Goal: Find specific page/section: Find specific page/section

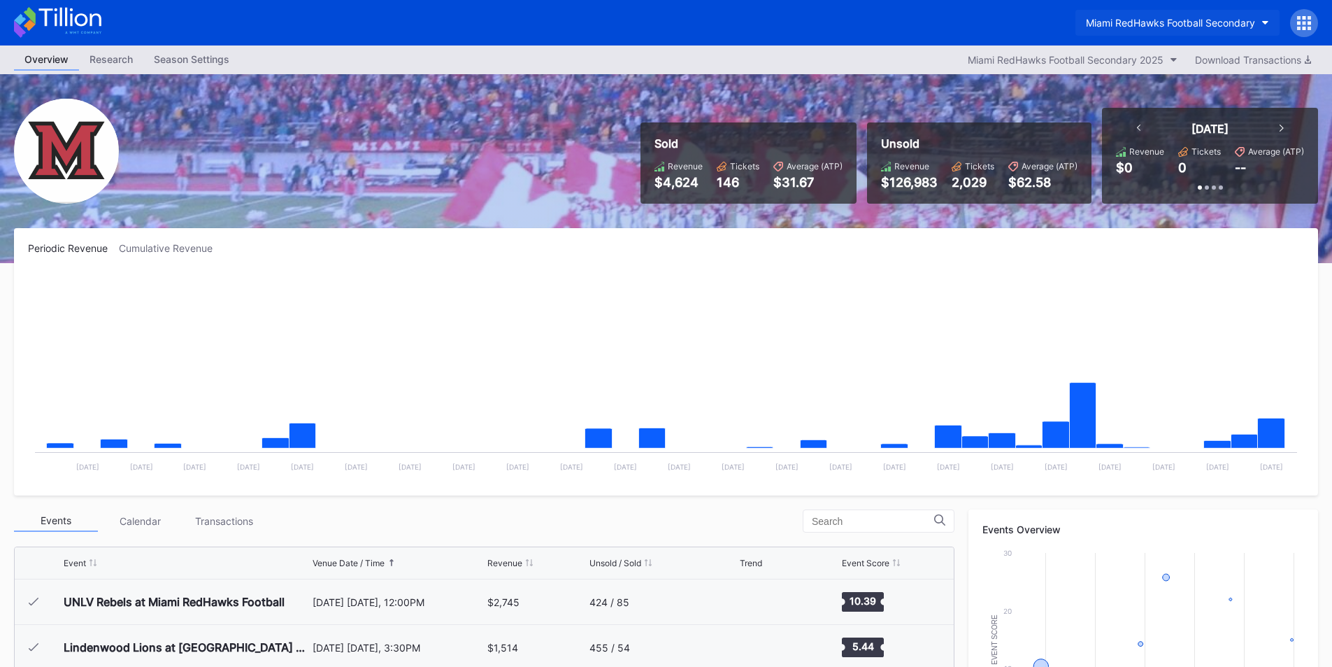
click at [1161, 33] on button "Miami RedHawks Football Secondary" at bounding box center [1178, 23] width 204 height 26
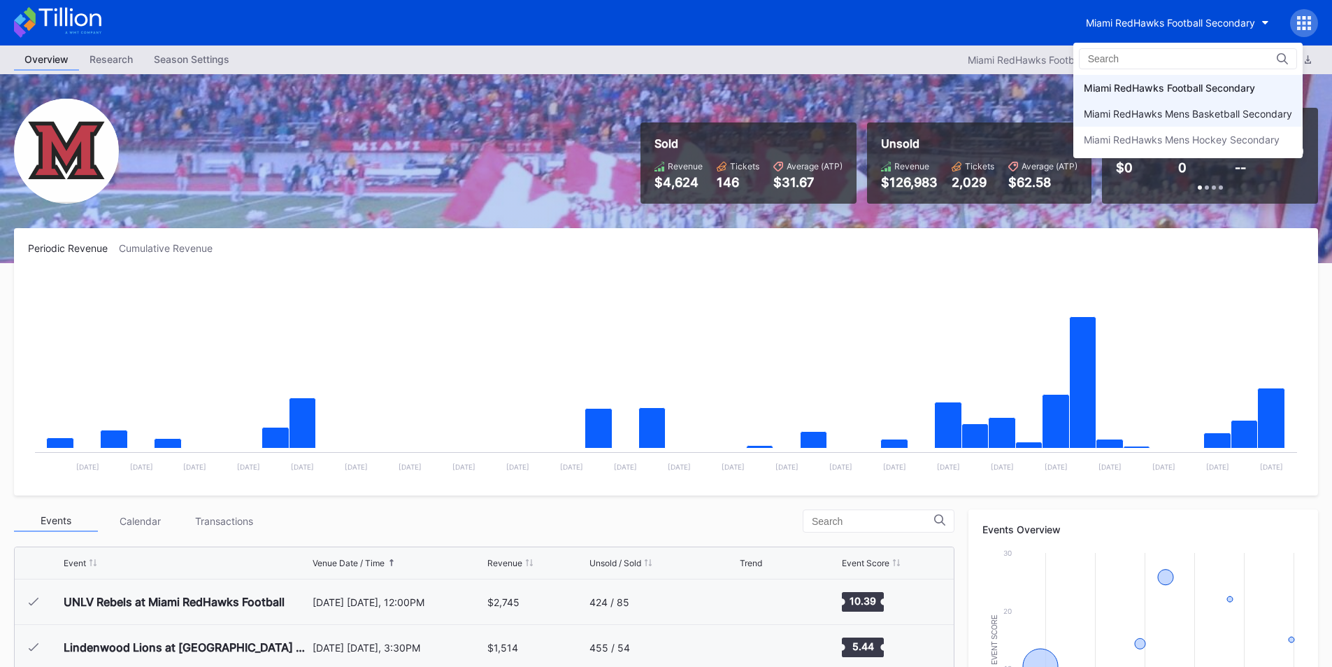
click at [1161, 112] on div "Miami RedHawks Mens Basketball Secondary" at bounding box center [1188, 114] width 208 height 12
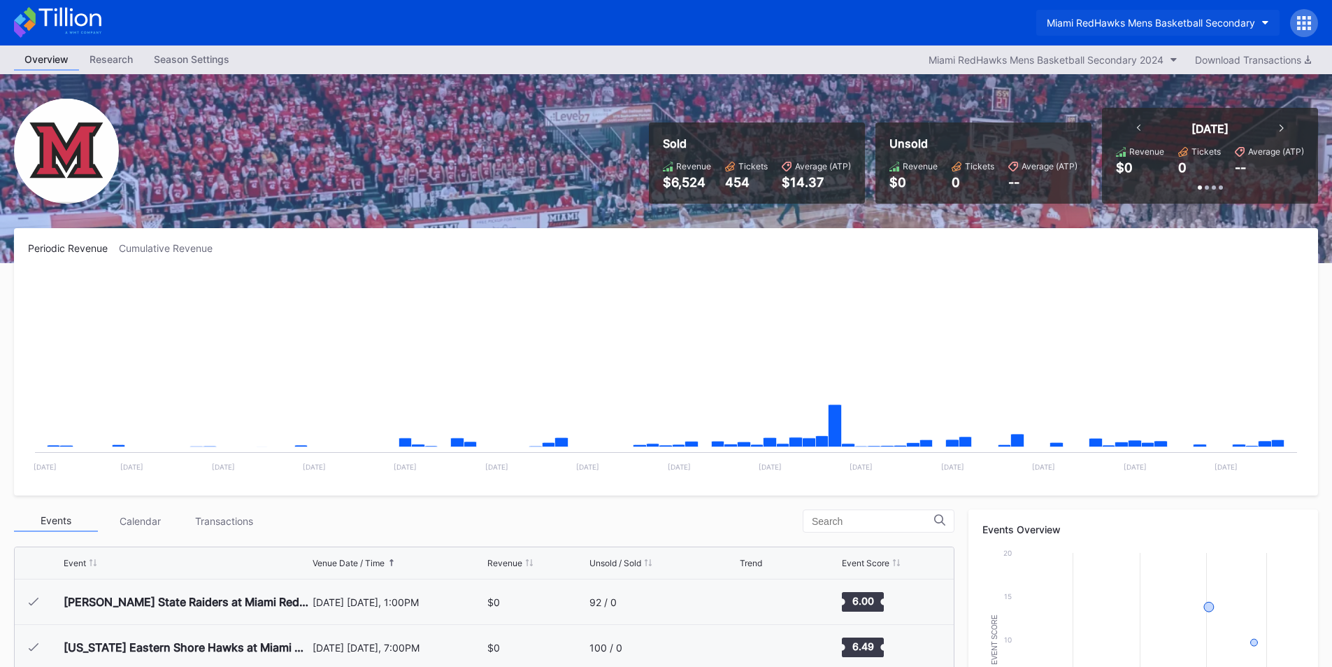
click at [1154, 29] on button "Miami RedHawks Mens Basketball Secondary" at bounding box center [1158, 23] width 243 height 26
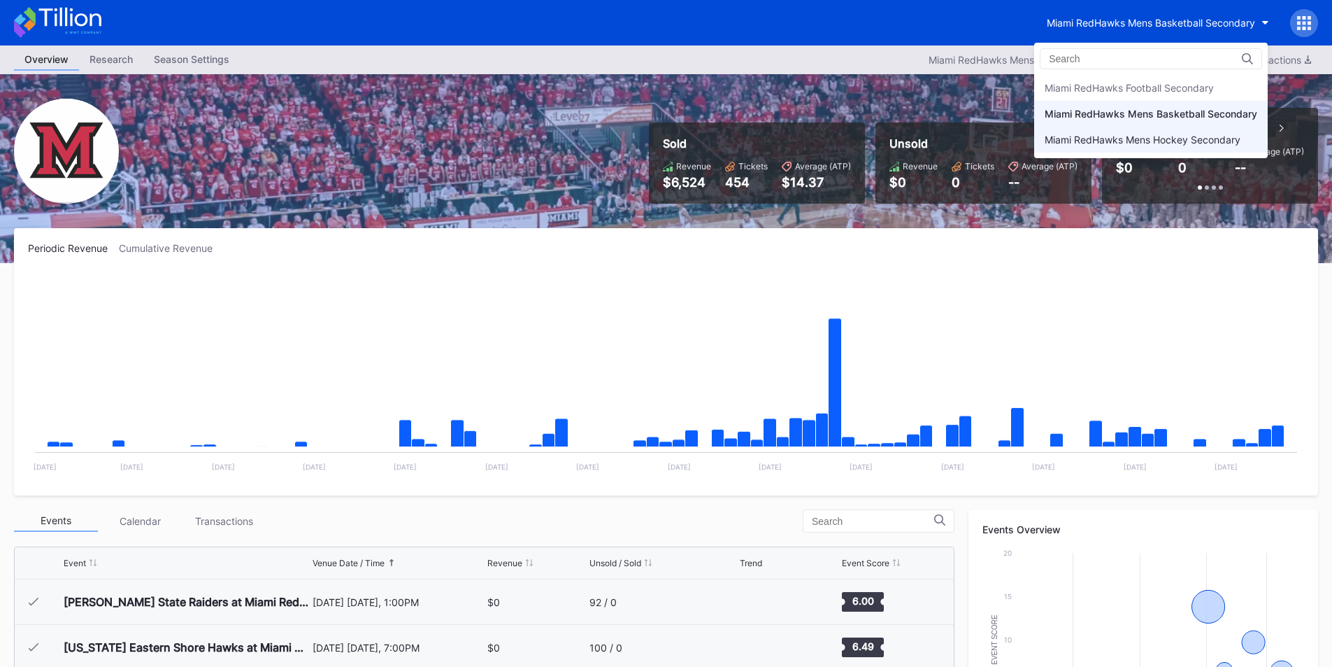
click at [1163, 143] on div "Miami RedHawks Mens Hockey Secondary" at bounding box center [1143, 140] width 196 height 12
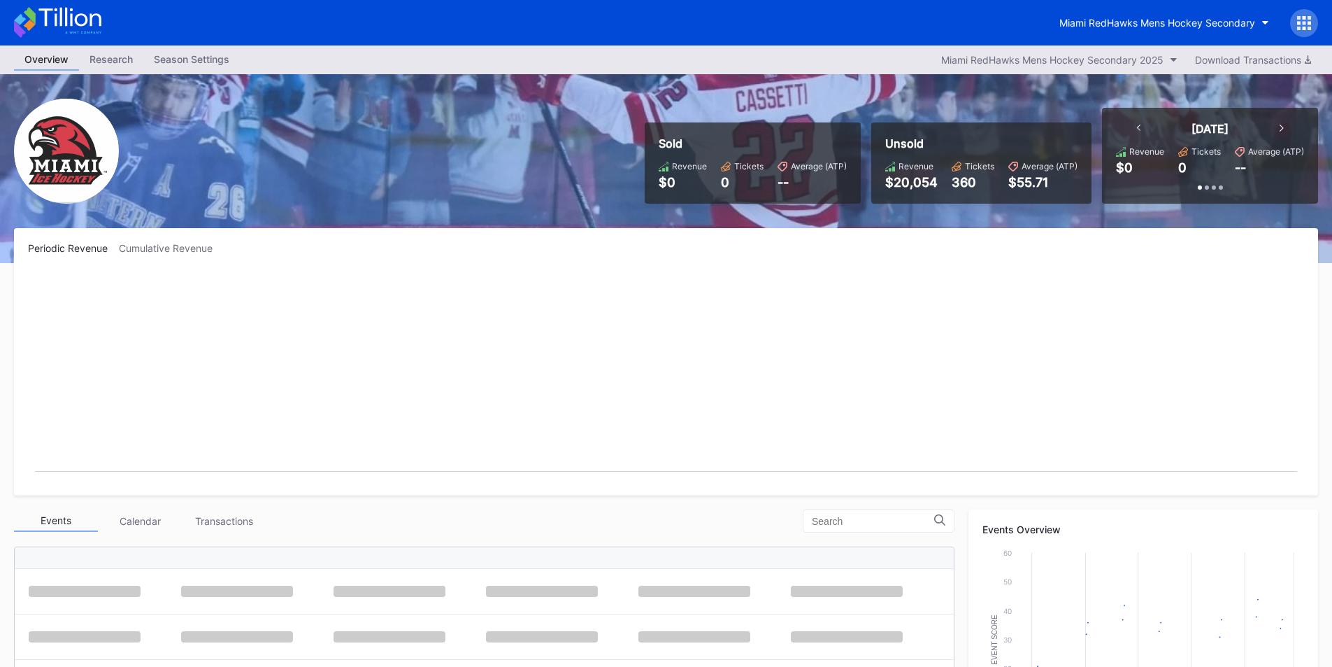
scroll to position [91, 0]
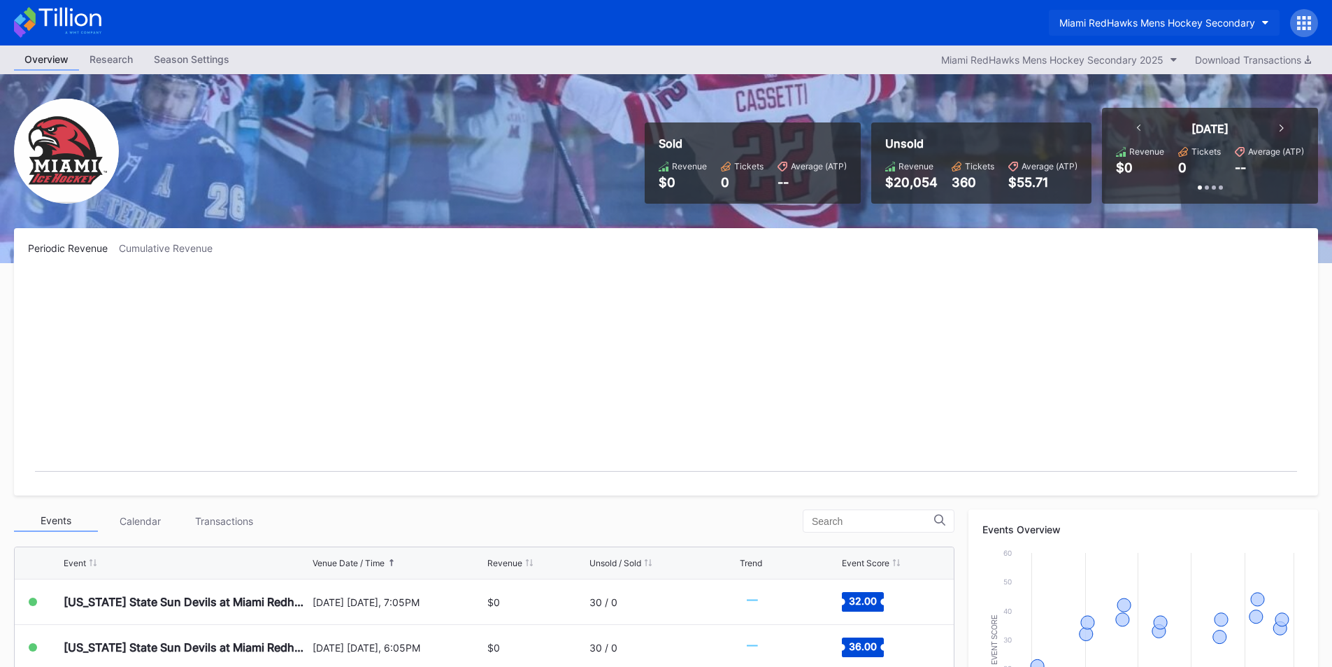
click at [1111, 35] on button "Miami RedHawks Mens Hockey Secondary" at bounding box center [1164, 23] width 231 height 26
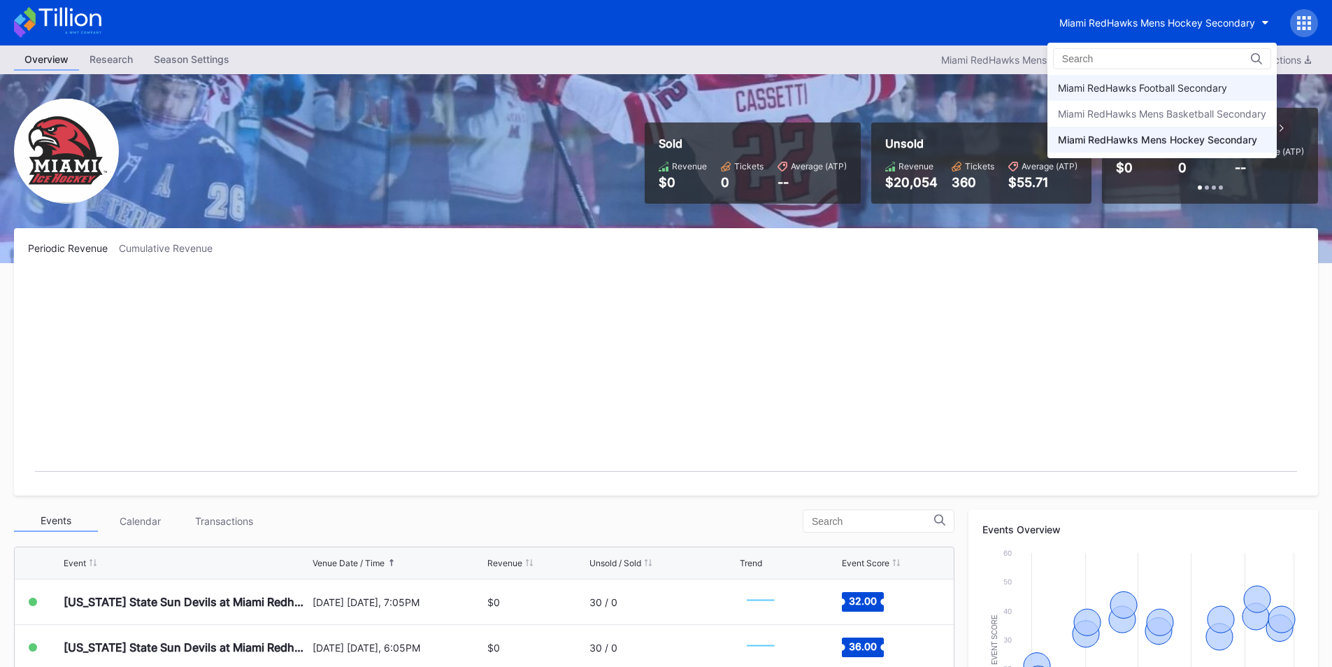
click at [1124, 80] on div "Miami RedHawks Football Secondary" at bounding box center [1162, 88] width 229 height 26
